Goal: Check status: Check status

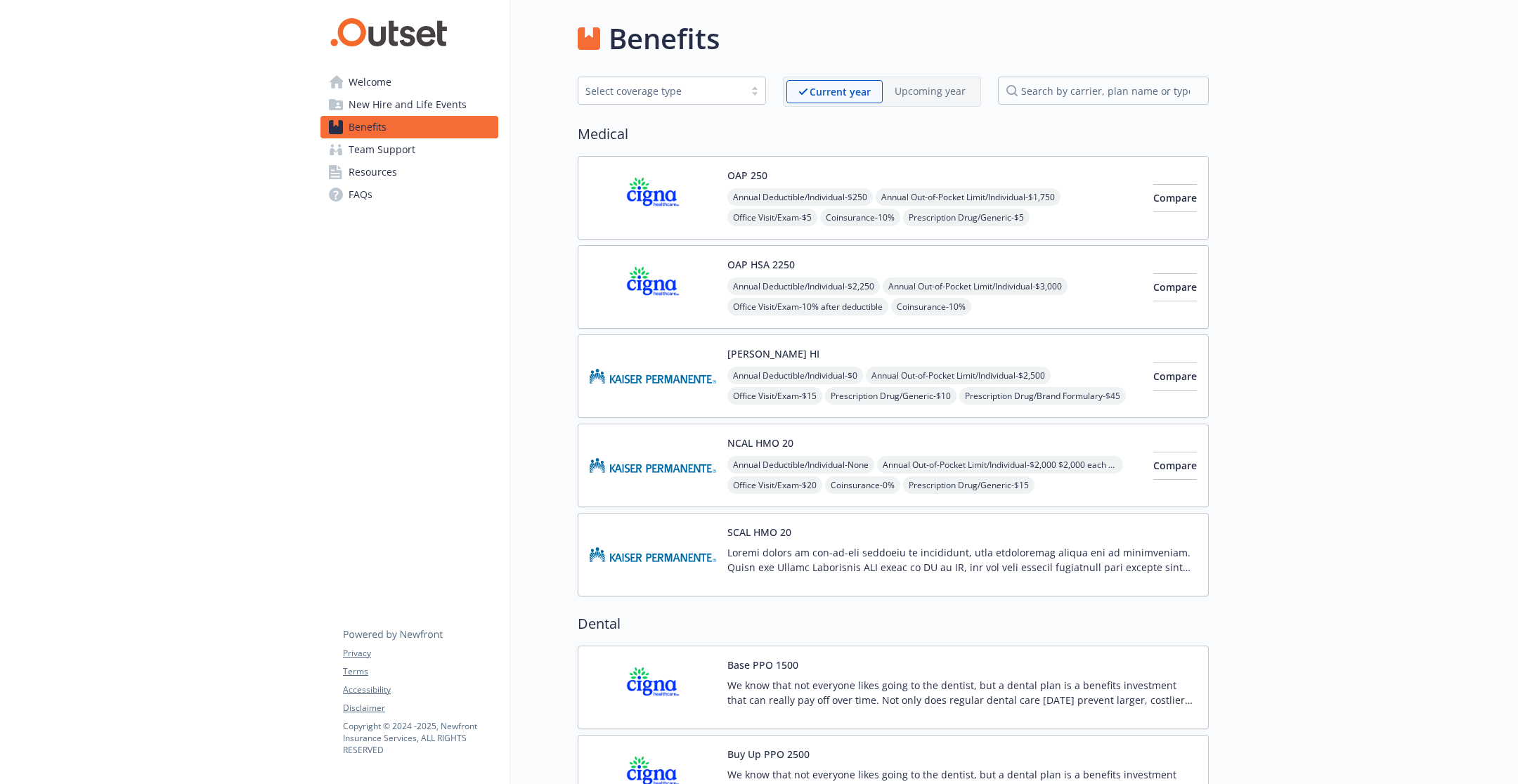
scroll to position [1203, 0]
